Goal: Information Seeking & Learning: Learn about a topic

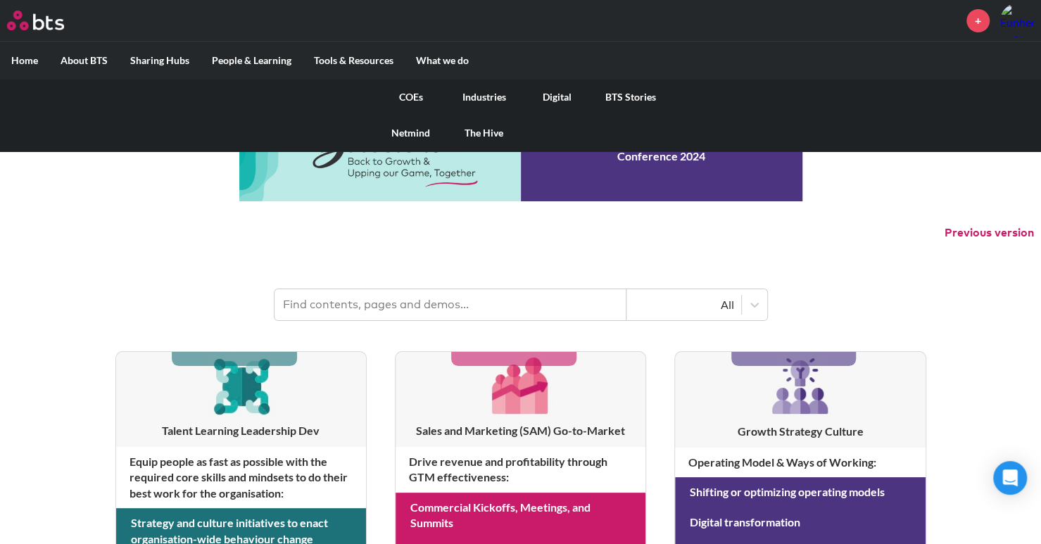
click at [407, 94] on link "COEs" at bounding box center [410, 97] width 73 height 37
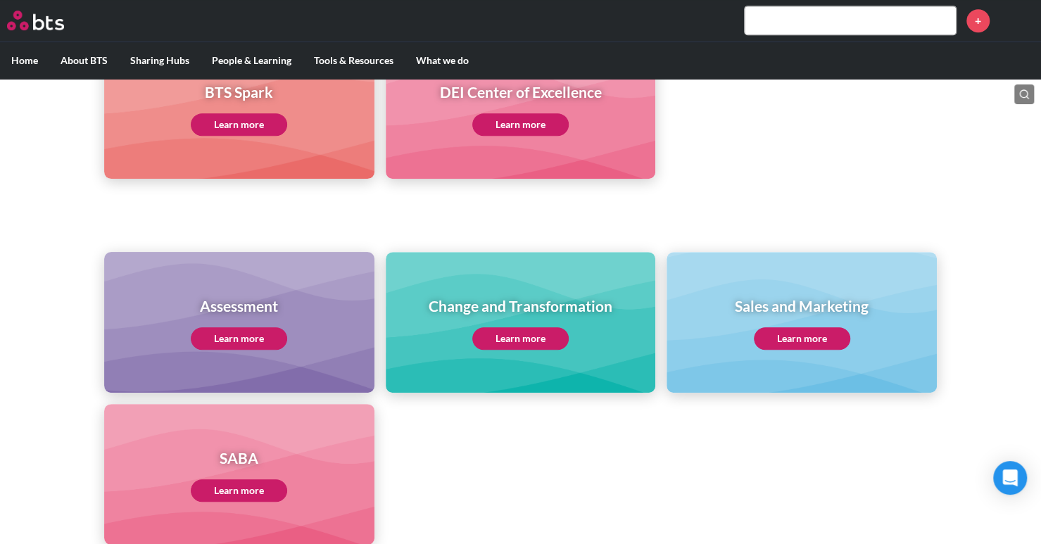
scroll to position [493, 0]
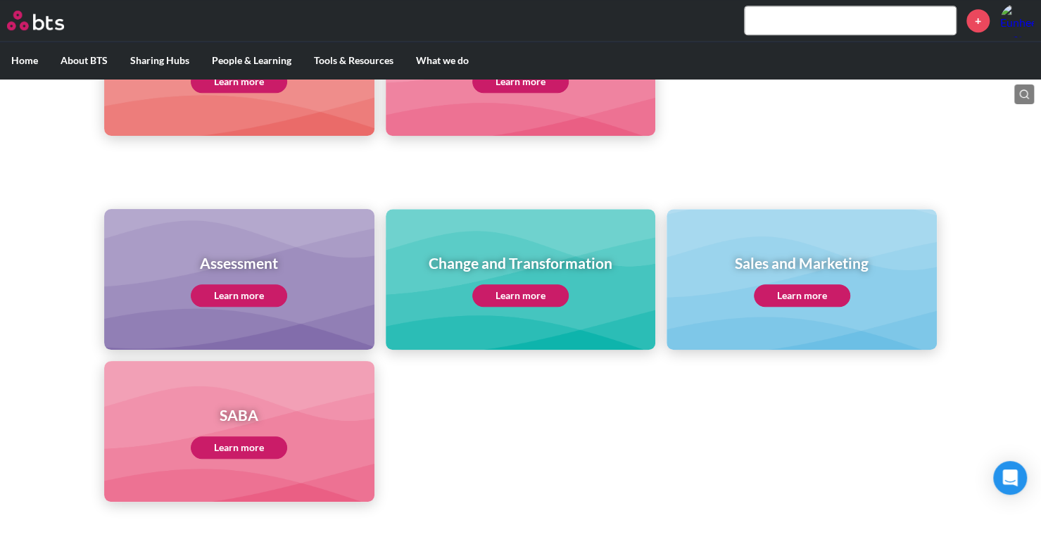
click at [277, 293] on link "Learn more" at bounding box center [239, 295] width 96 height 23
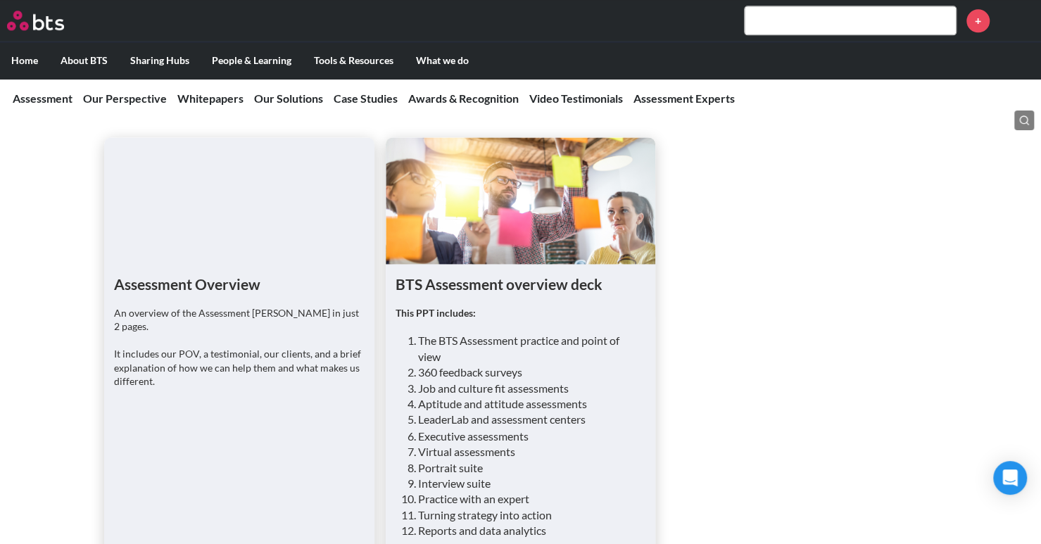
scroll to position [1126, 0]
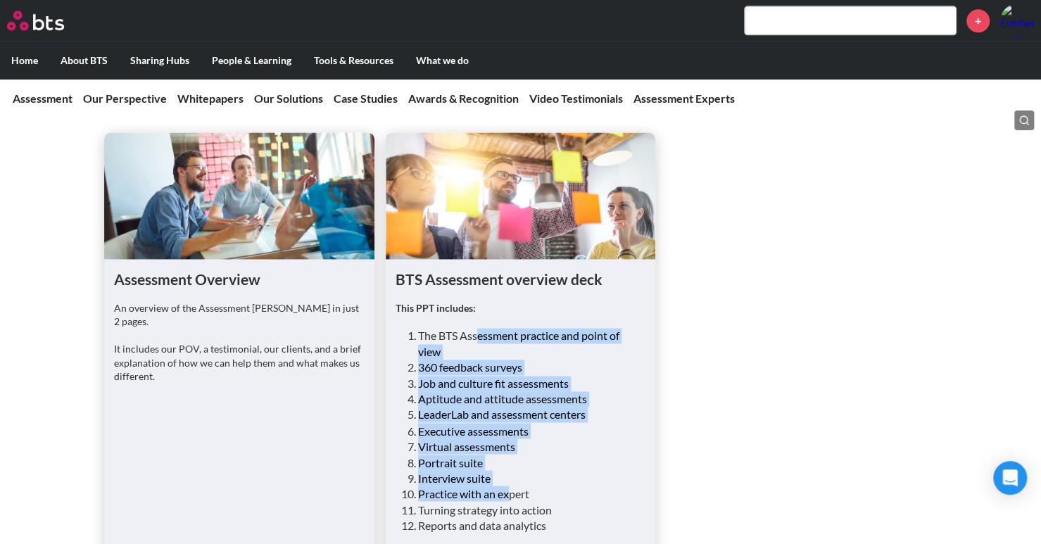
drag, startPoint x: 477, startPoint y: 286, endPoint x: 509, endPoint y: 443, distance: 160.2
click at [509, 443] on ol "The BTS Assessment practice and point of view 360 feedback surveys Job and cult…" at bounding box center [526, 430] width 217 height 205
click at [836, 372] on ul "Assessment Overview An overview of the Assessment [PERSON_NAME] in just 2 pages…" at bounding box center [520, 377] width 832 height 490
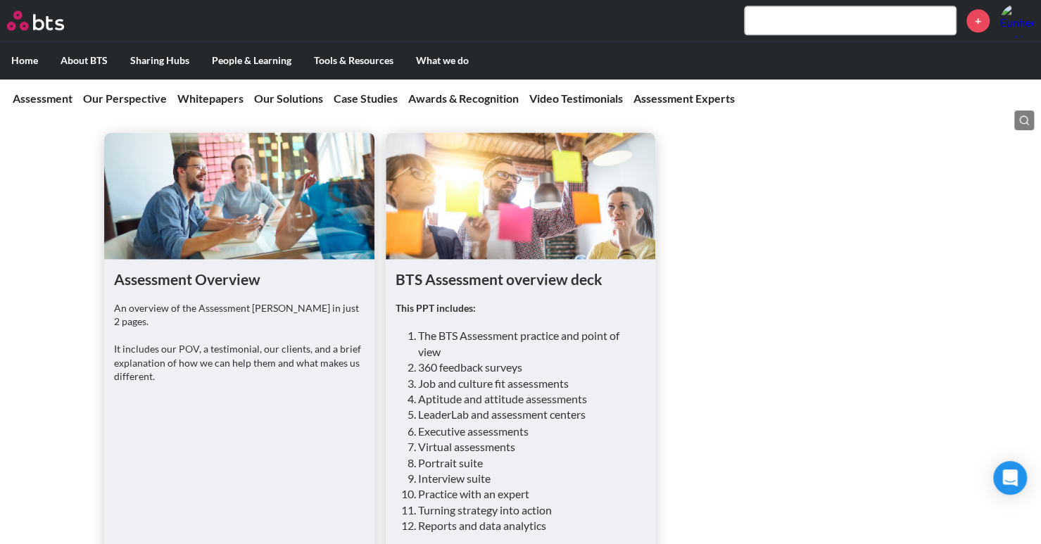
click at [798, 413] on ul "Assessment Overview An overview of the Assessment [PERSON_NAME] in just 2 pages…" at bounding box center [520, 377] width 832 height 490
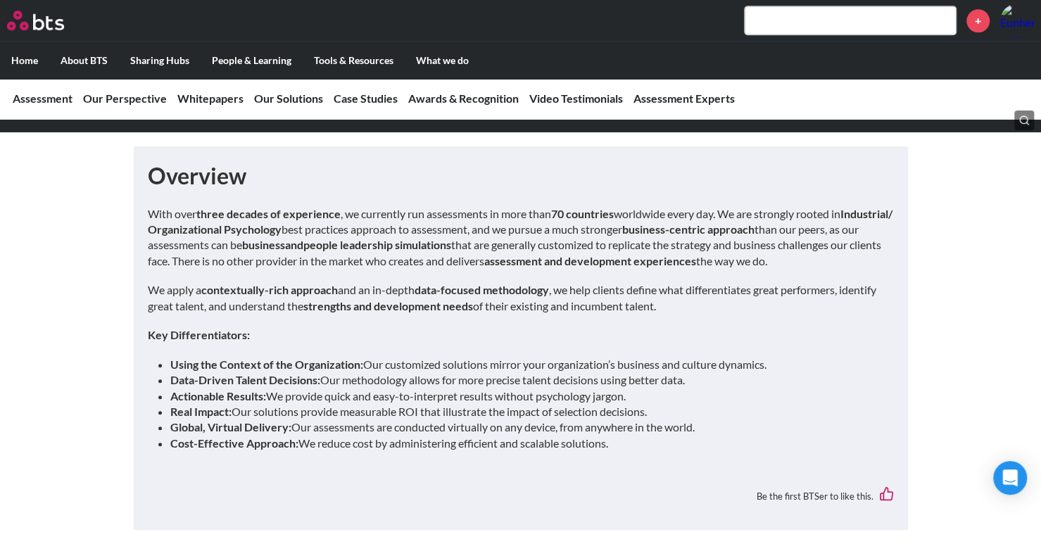
scroll to position [704, 0]
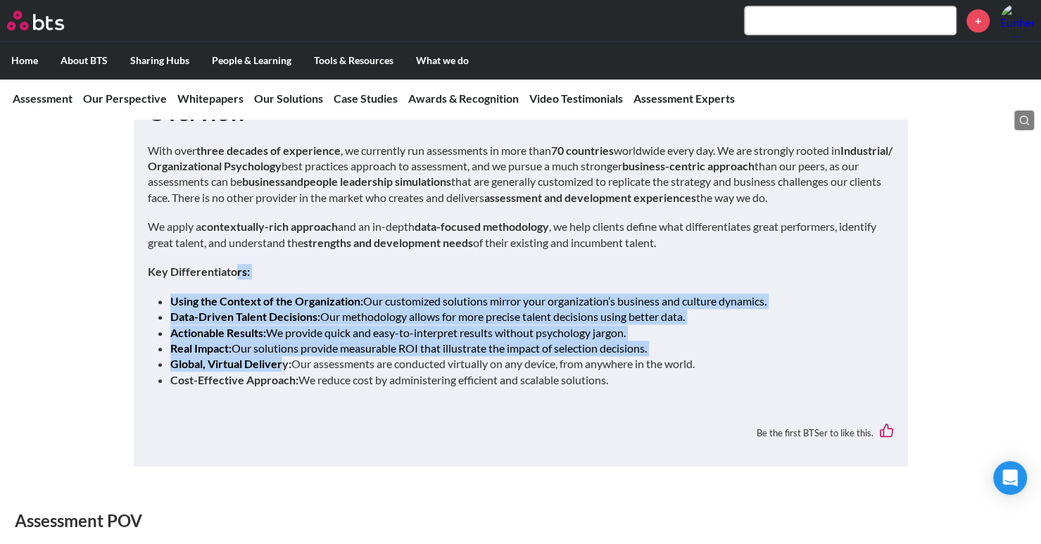
drag, startPoint x: 237, startPoint y: 223, endPoint x: 295, endPoint y: 314, distance: 107.5
click at [290, 313] on div "With over three decades of experience , we currently run assessments in more th…" at bounding box center [521, 271] width 746 height 257
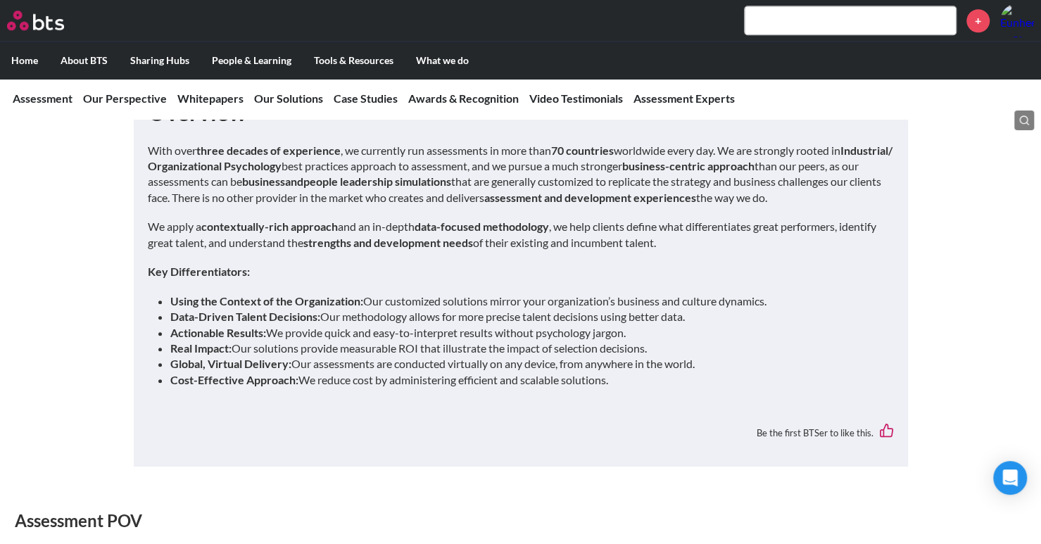
click at [760, 357] on div "Overview With over three decades of experience , we currently run assessments i…" at bounding box center [521, 274] width 746 height 355
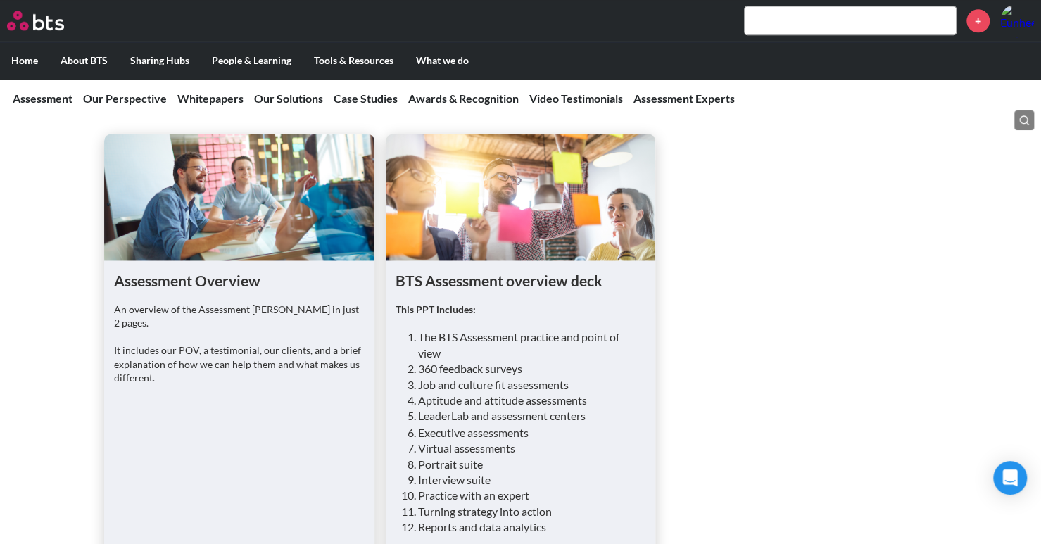
scroll to position [1126, 0]
